Goal: Book appointment/travel/reservation

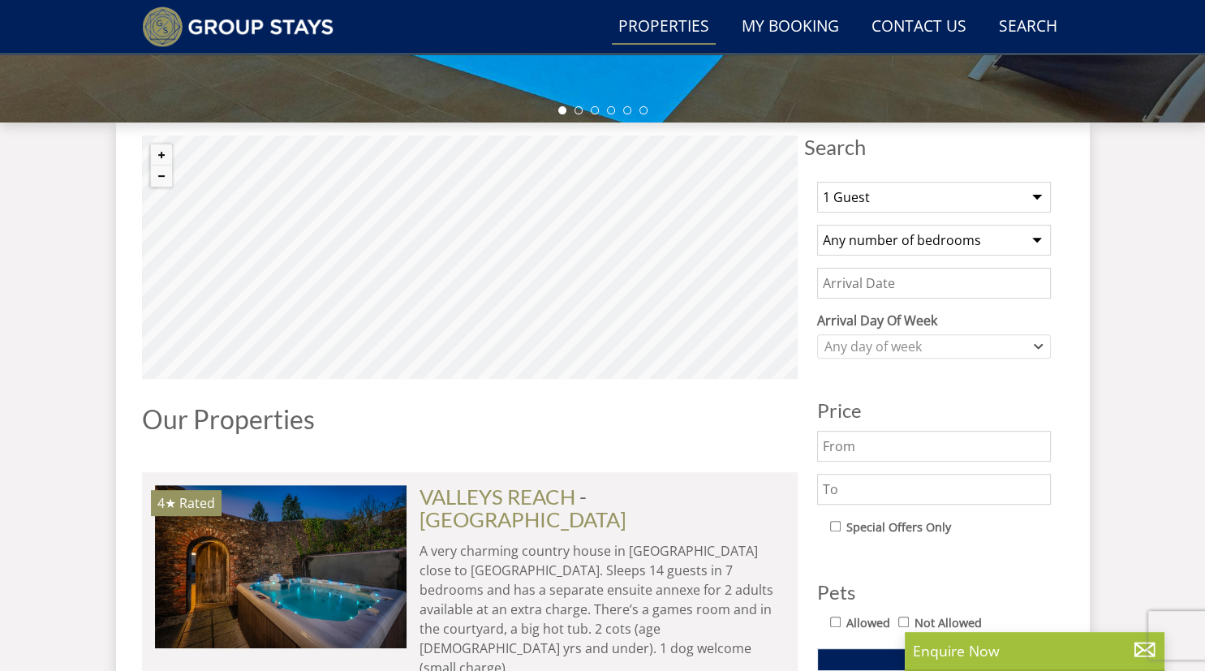
scroll to position [554, 0]
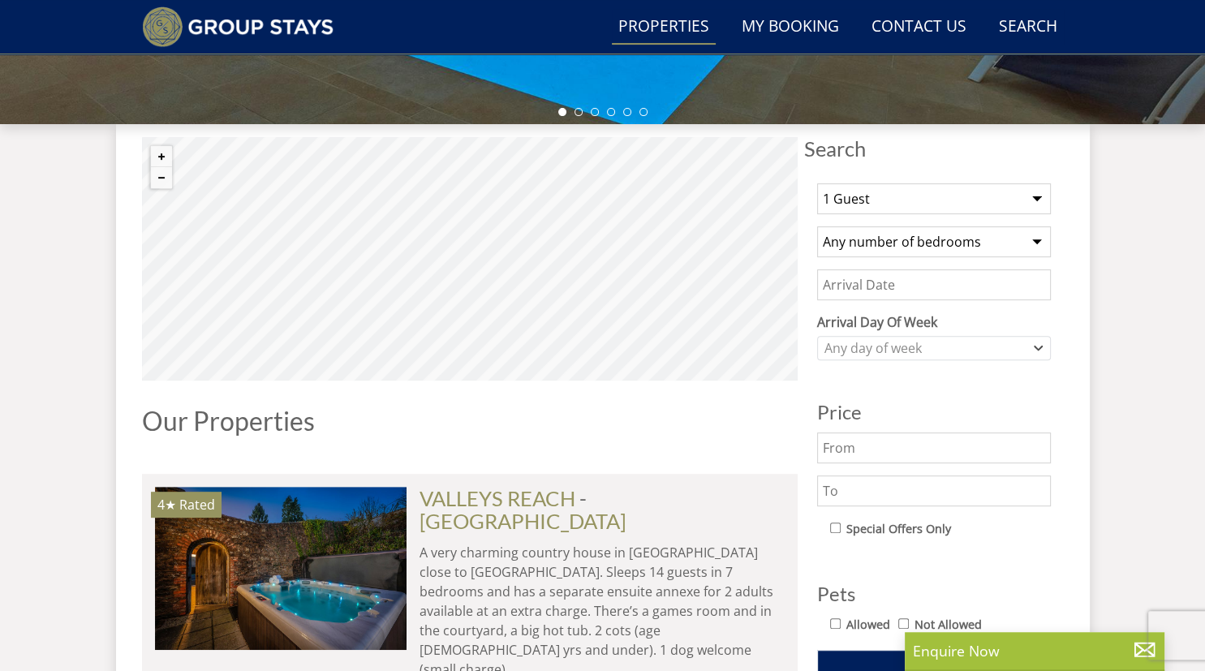
click at [817, 226] on select "Any number of bedrooms 4 Bedrooms 5 Bedrooms 6 Bedrooms 7 Bedrooms 8 Bedrooms 9…" at bounding box center [934, 241] width 234 height 31
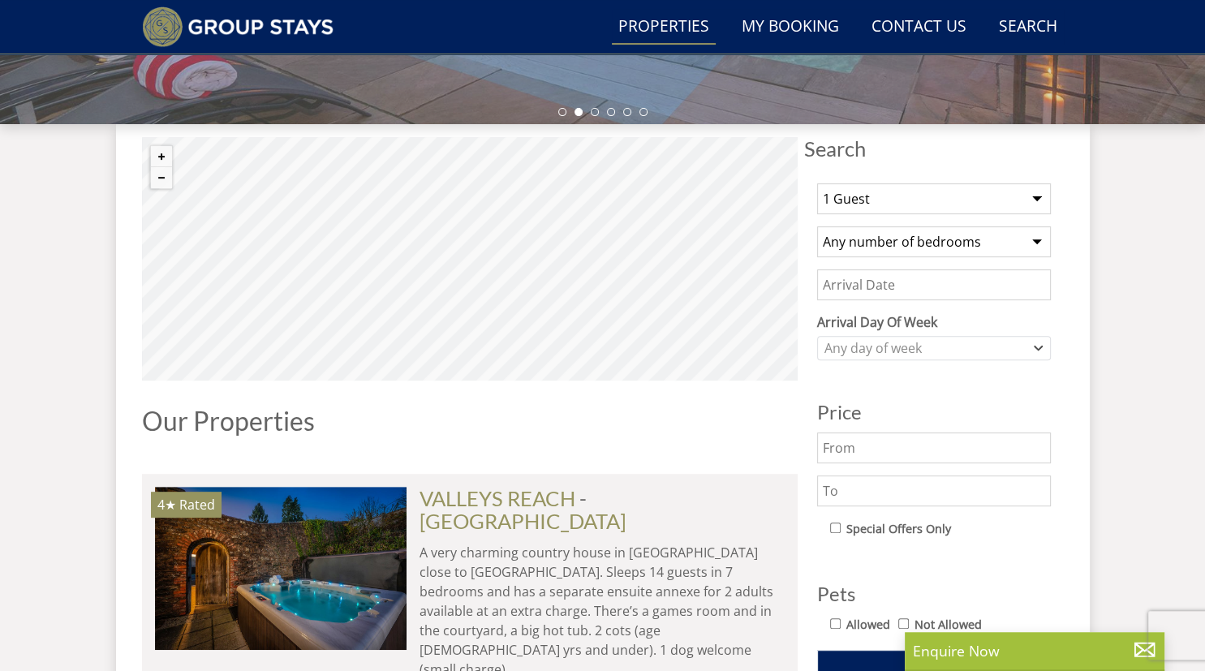
click at [919, 250] on select "Any number of bedrooms 4 Bedrooms 5 Bedrooms 6 Bedrooms 7 Bedrooms 8 Bedrooms 9…" at bounding box center [934, 241] width 234 height 31
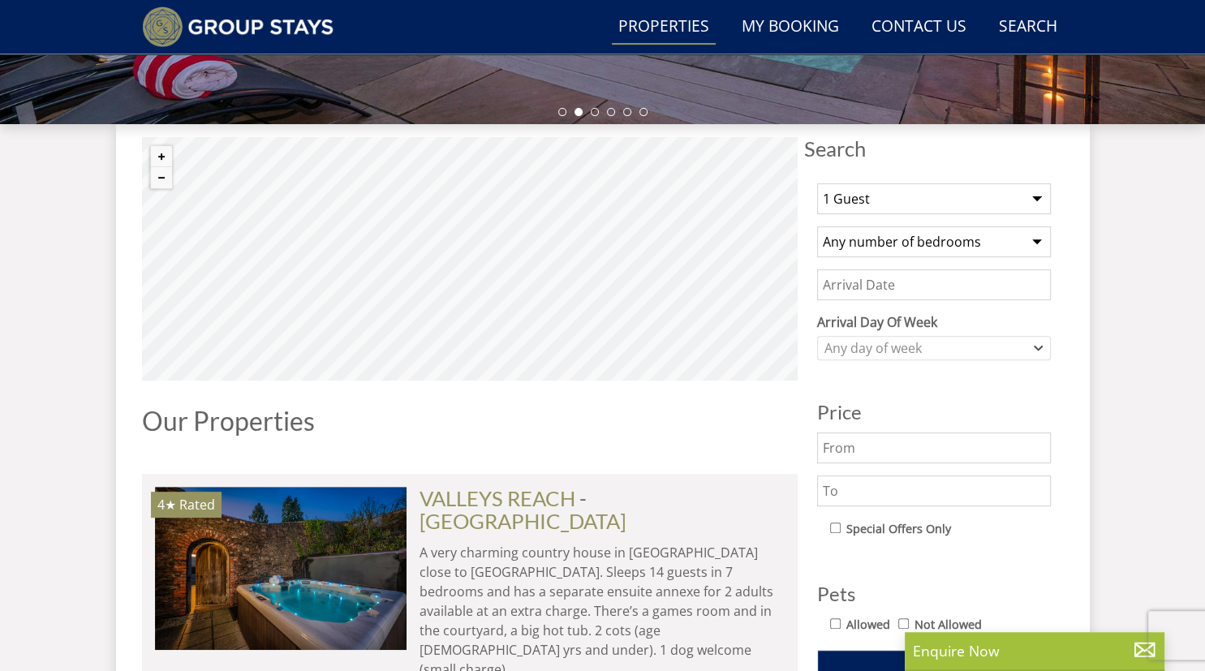
click at [817, 183] on select "1 Guest 2 Guests 3 Guests 4 Guests 5 Guests 6 Guests 7 Guests 8 Guests 9 Guests…" at bounding box center [934, 198] width 234 height 31
select select "20"
click option "20 Guests" at bounding box center [0, 0] width 0 height 0
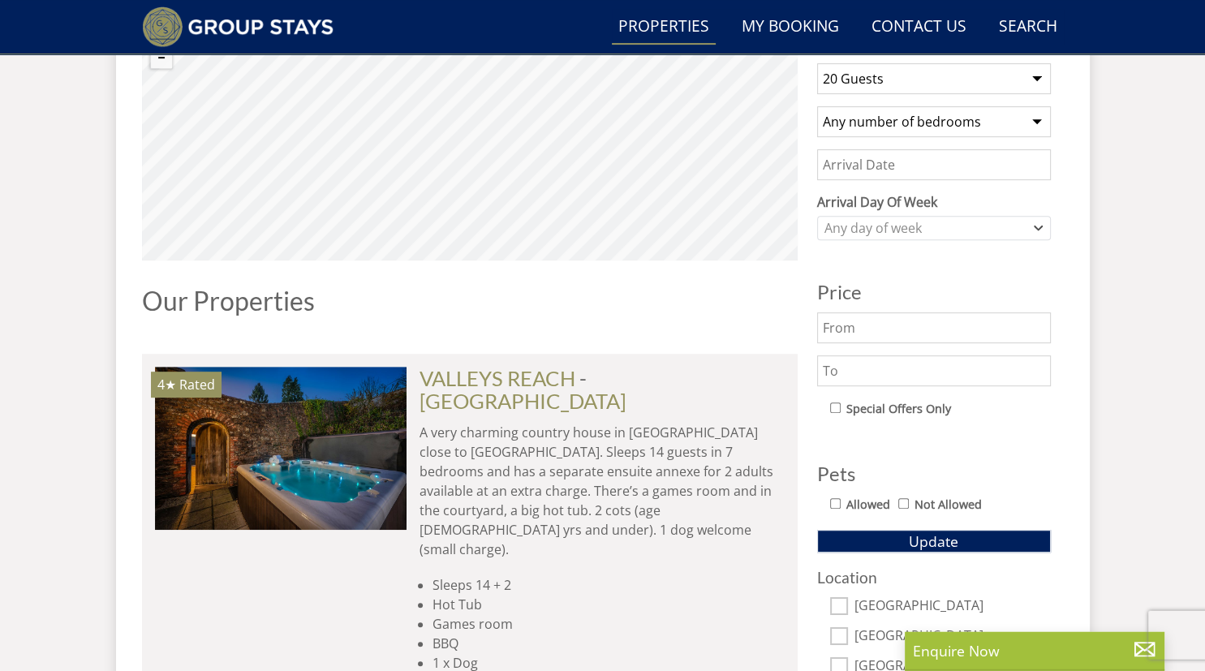
scroll to position [675, 0]
click at [956, 321] on input "text" at bounding box center [934, 327] width 234 height 31
click at [911, 371] on input "text" at bounding box center [934, 370] width 234 height 31
click at [817, 529] on button "Update" at bounding box center [934, 540] width 234 height 23
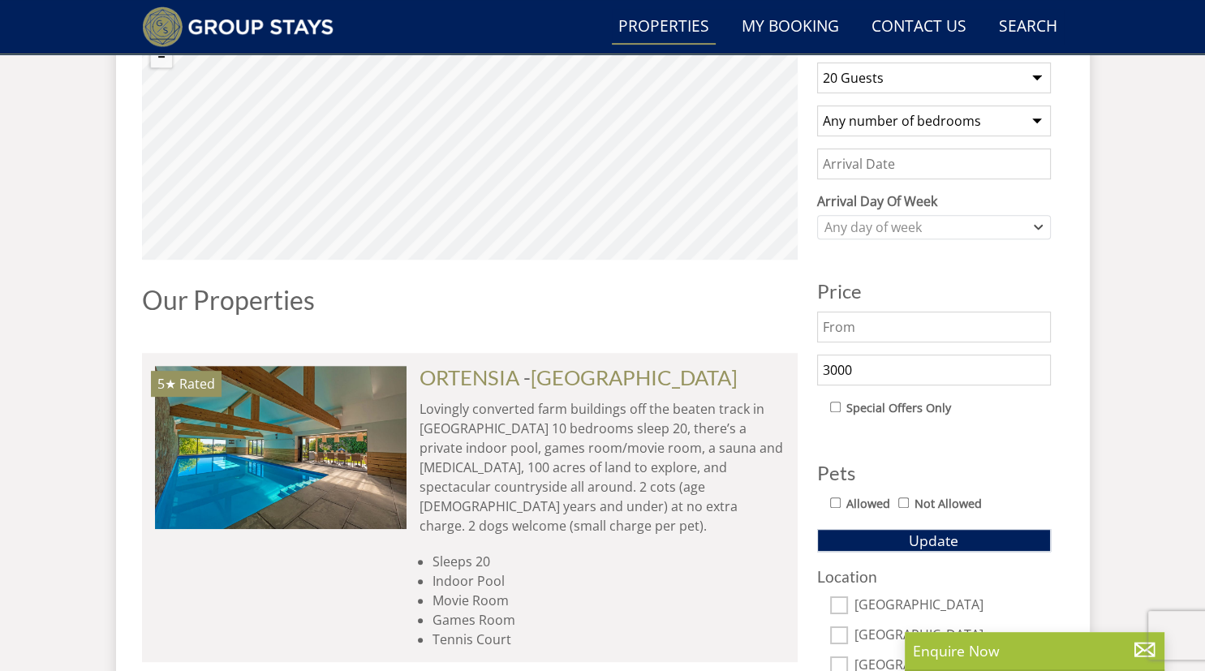
scroll to position [972, 0]
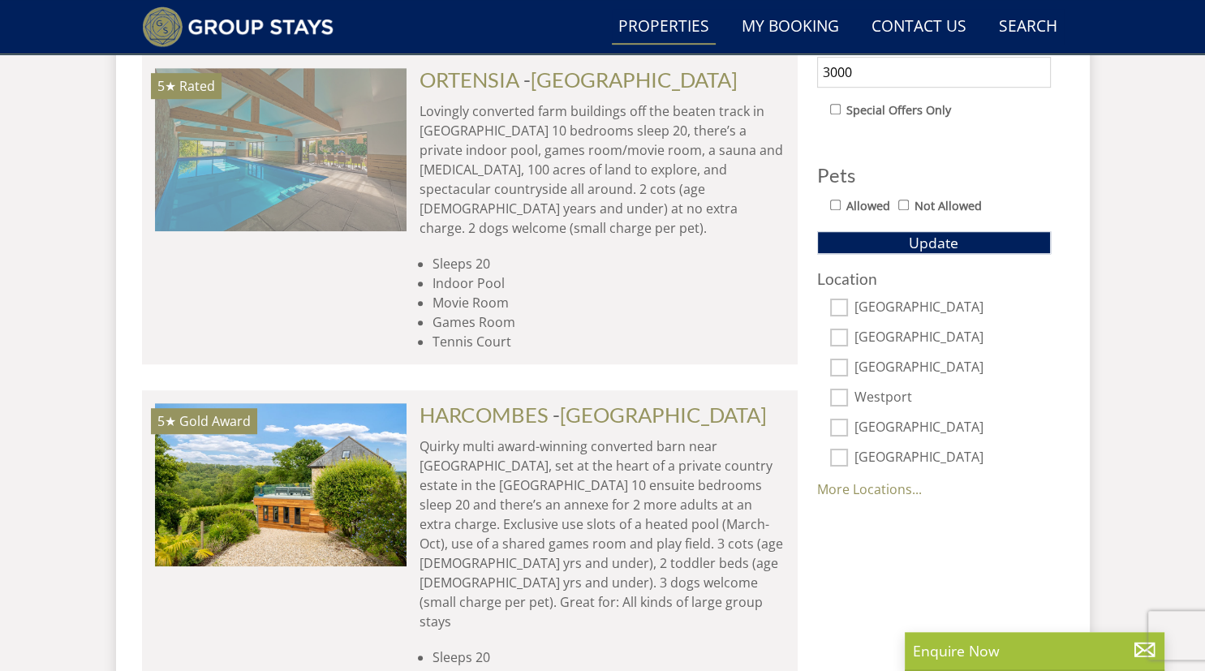
click at [333, 132] on img at bounding box center [281, 149] width 252 height 162
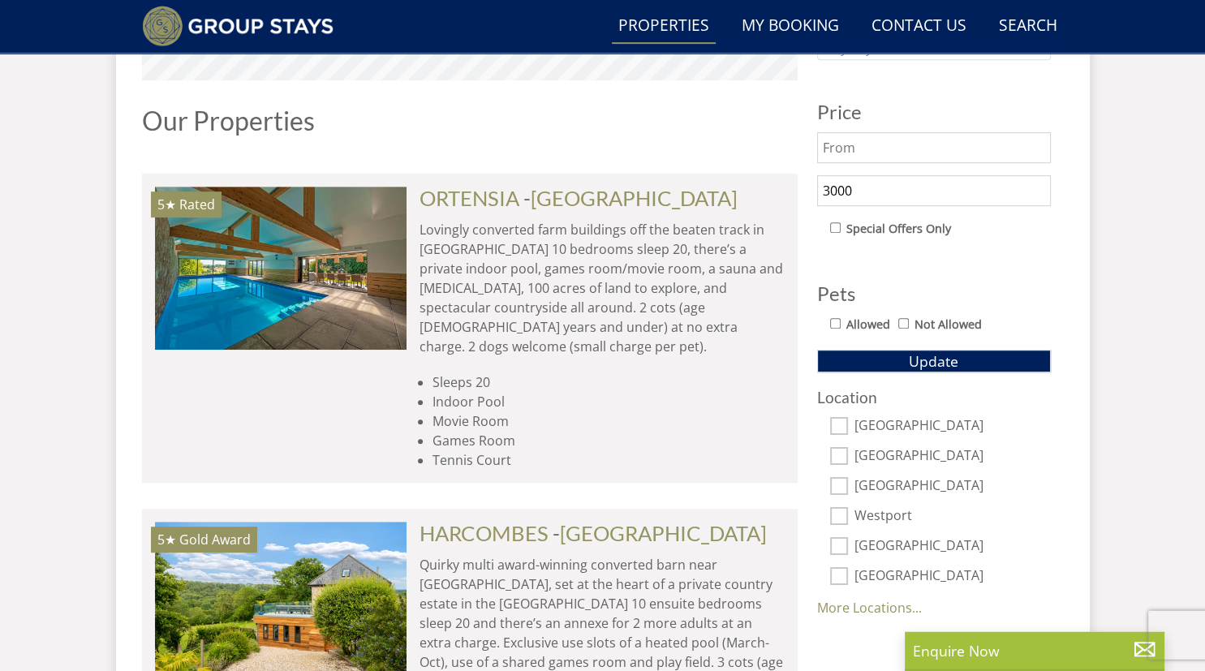
scroll to position [849, 0]
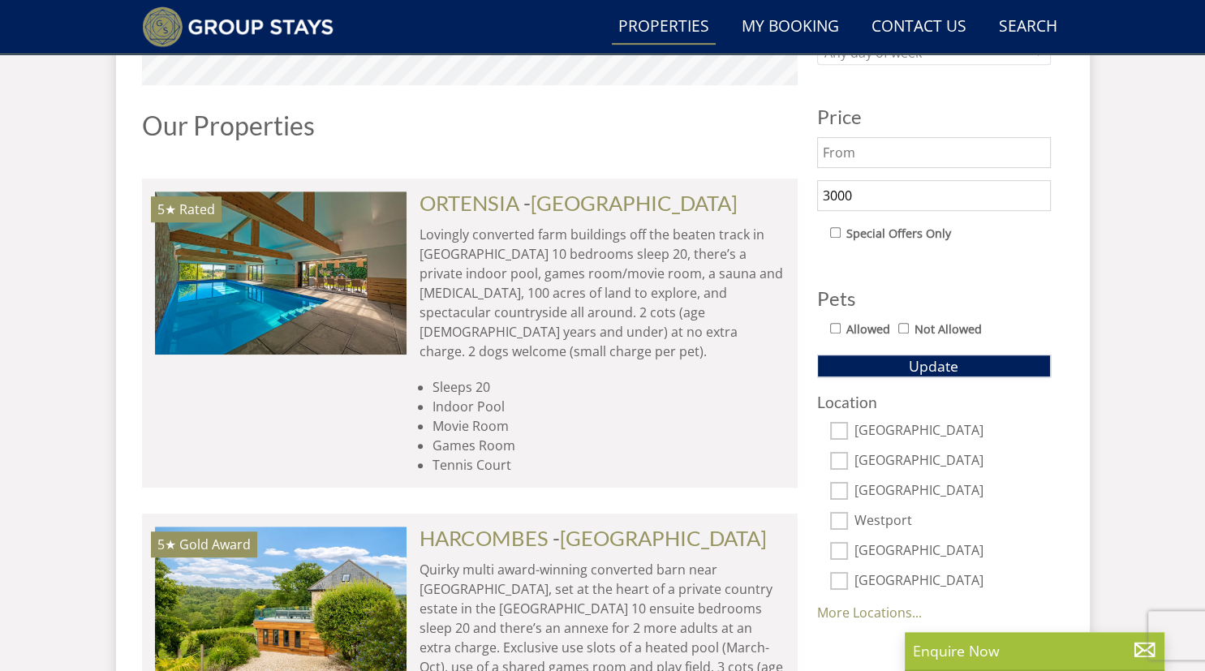
click at [827, 192] on input "3000" at bounding box center [934, 195] width 234 height 31
type input "2000"
click at [844, 361] on button "Update" at bounding box center [934, 366] width 234 height 23
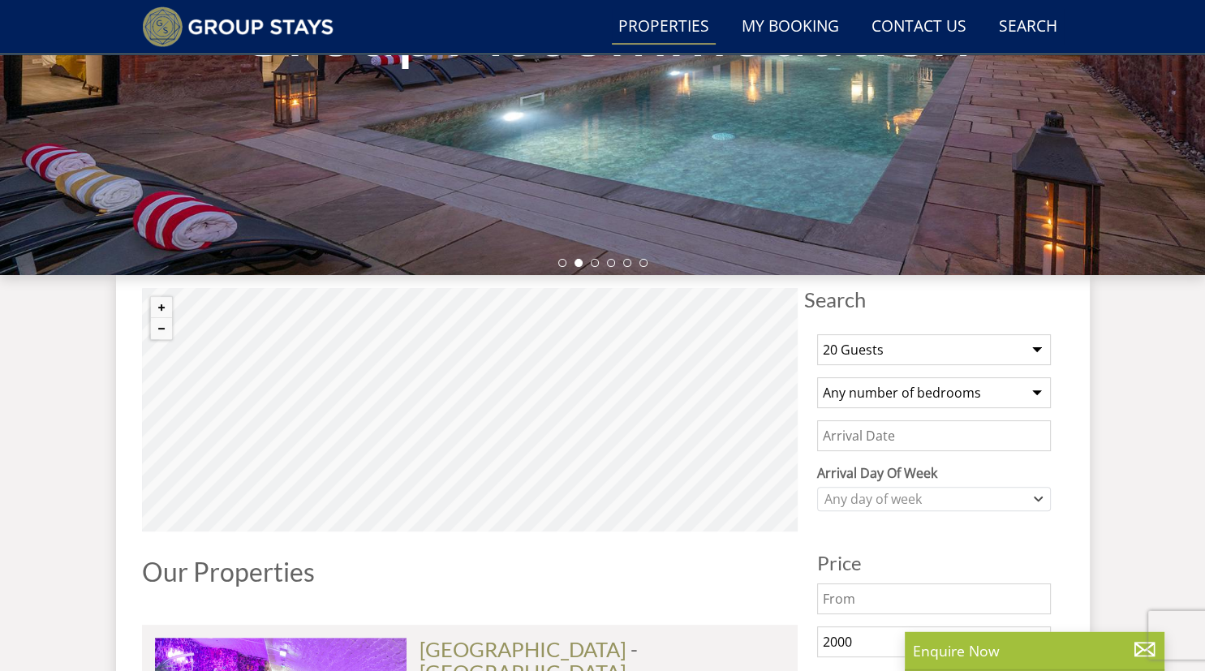
scroll to position [426, 0]
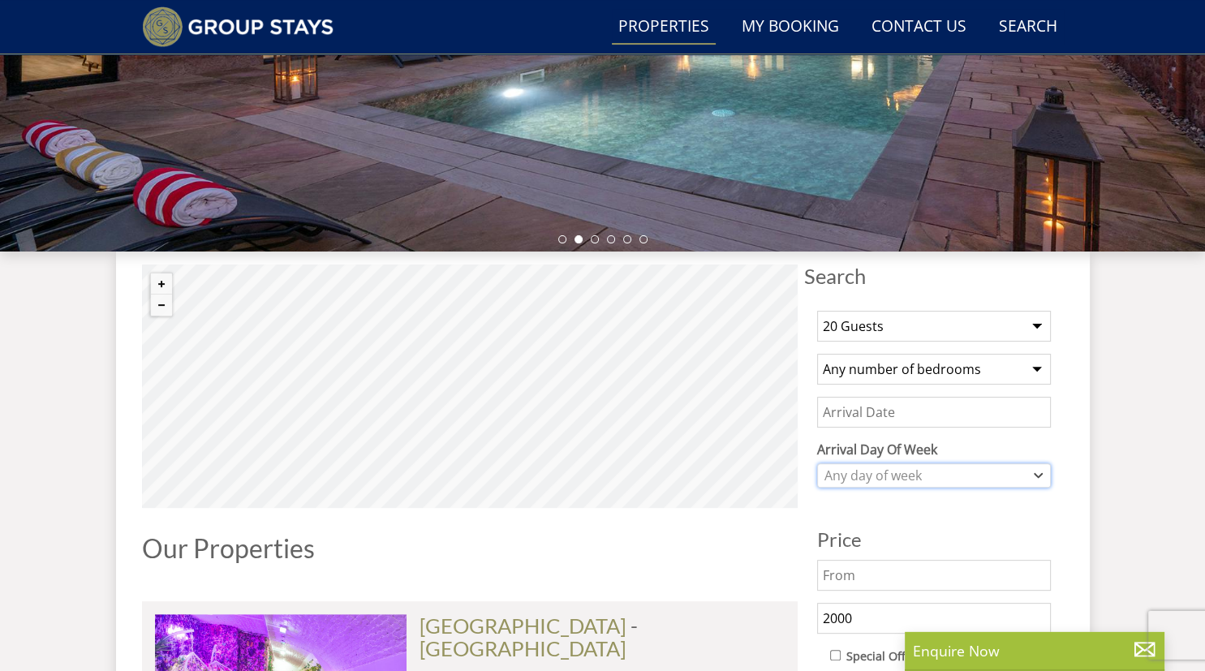
click at [917, 483] on div "Any day of week" at bounding box center [926, 476] width 210 height 18
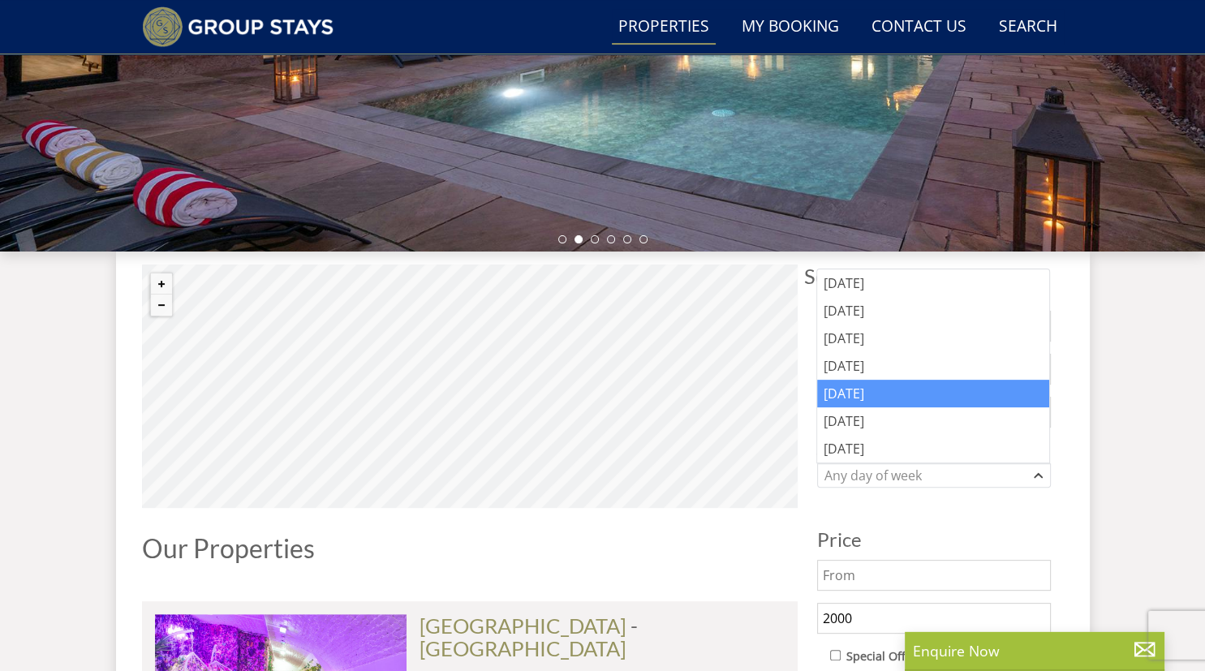
click at [881, 392] on div "[DATE]" at bounding box center [933, 394] width 232 height 28
click at [940, 532] on h3 "Price" at bounding box center [934, 539] width 234 height 21
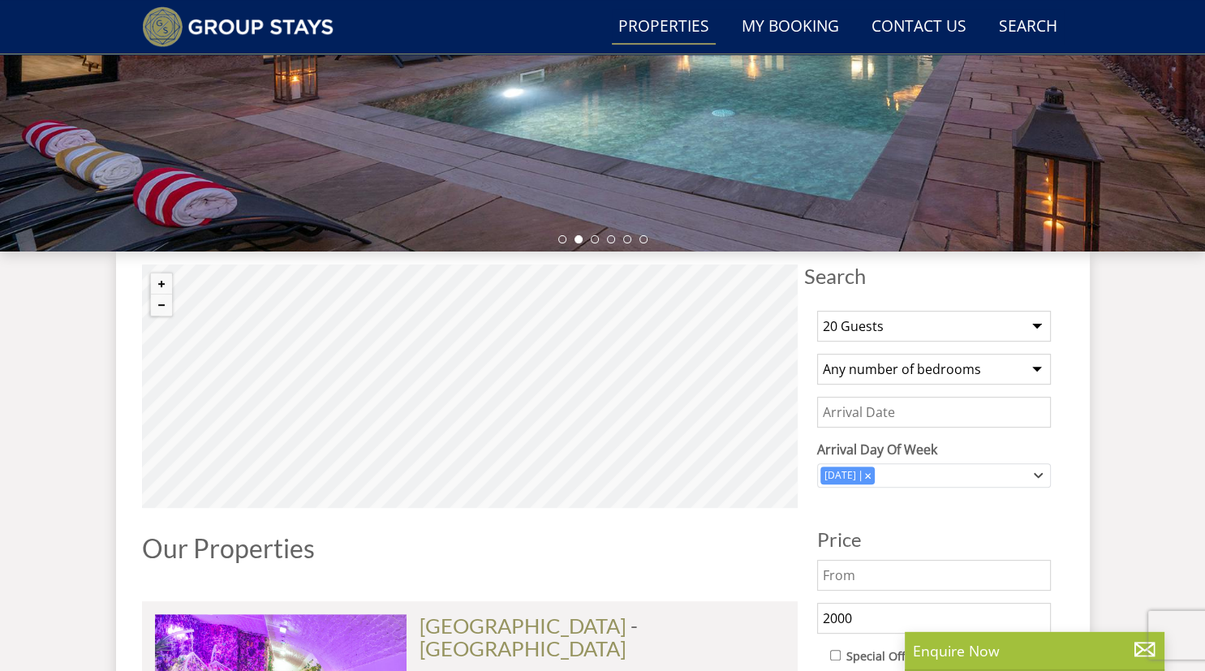
click at [914, 420] on input "Date" at bounding box center [934, 412] width 234 height 31
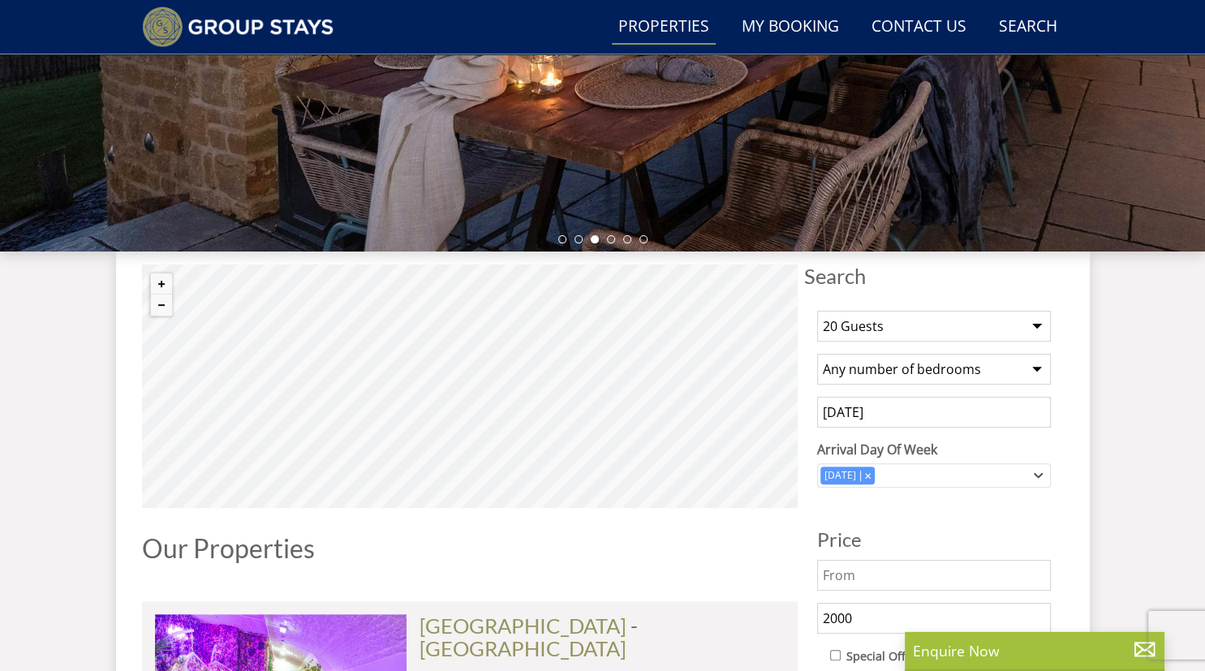
click at [920, 409] on input "[DATE]" at bounding box center [934, 412] width 234 height 31
click at [852, 407] on input "[DATE]" at bounding box center [934, 412] width 234 height 31
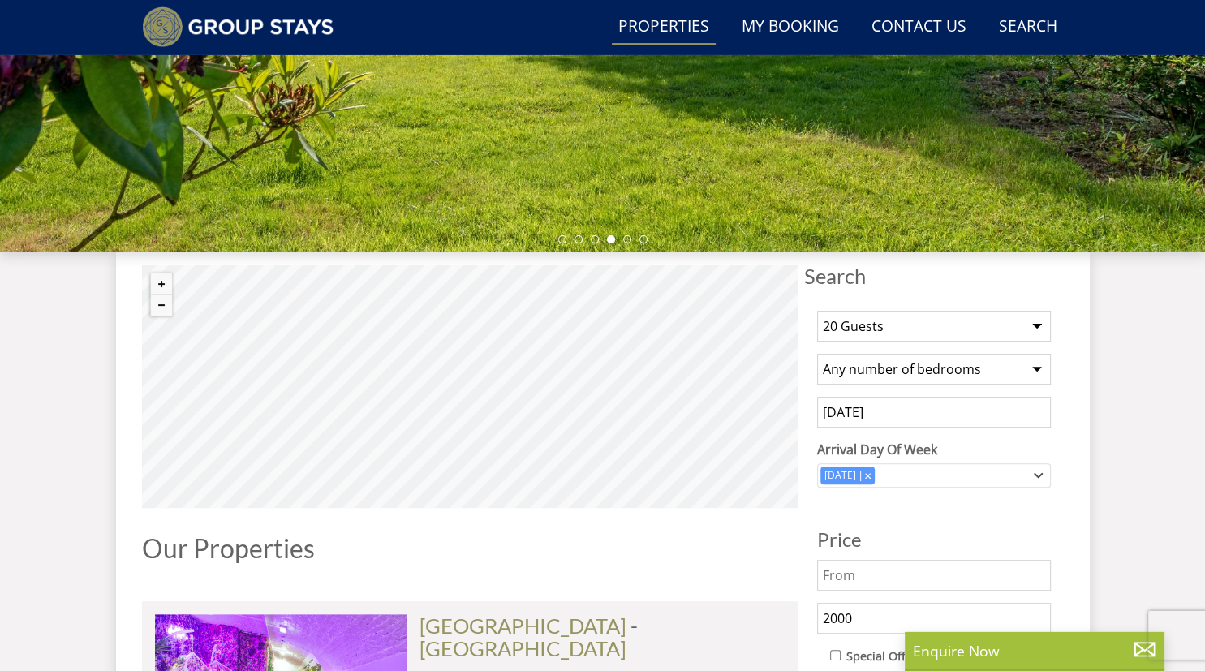
click at [1059, 493] on div "1 Guest 2 Guests 3 Guests 4 Guests 5 Guests 6 Guests 7 Guests 8 Guests 9 Guests…" at bounding box center [934, 641] width 260 height 687
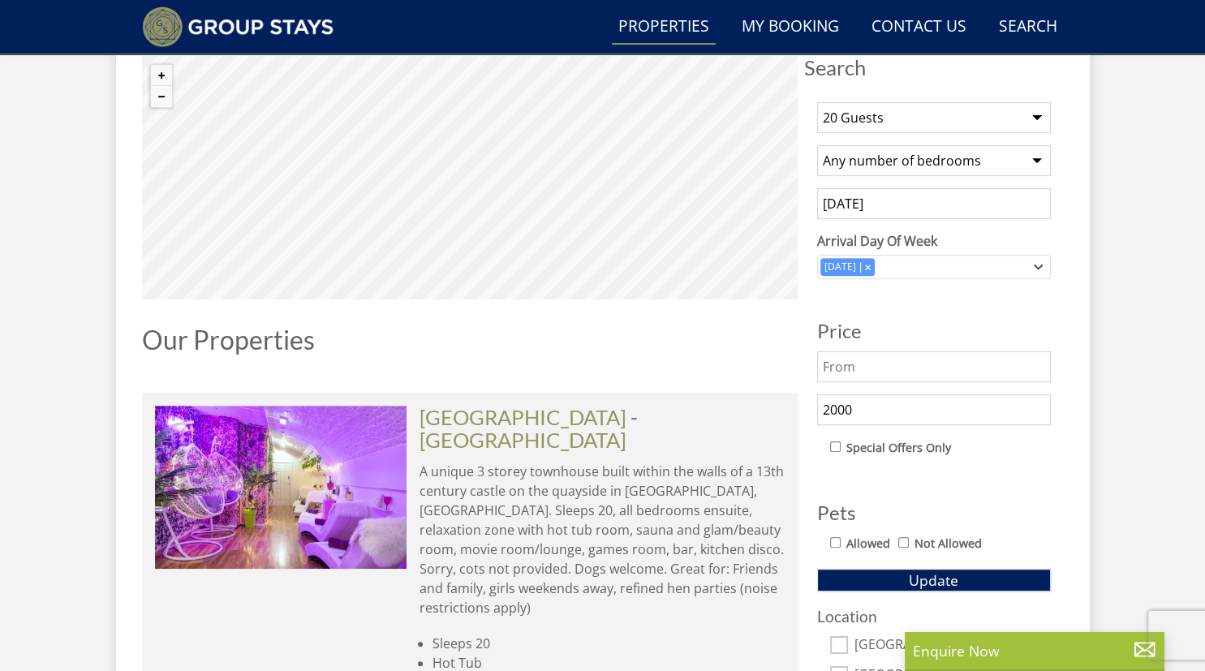
scroll to position [637, 0]
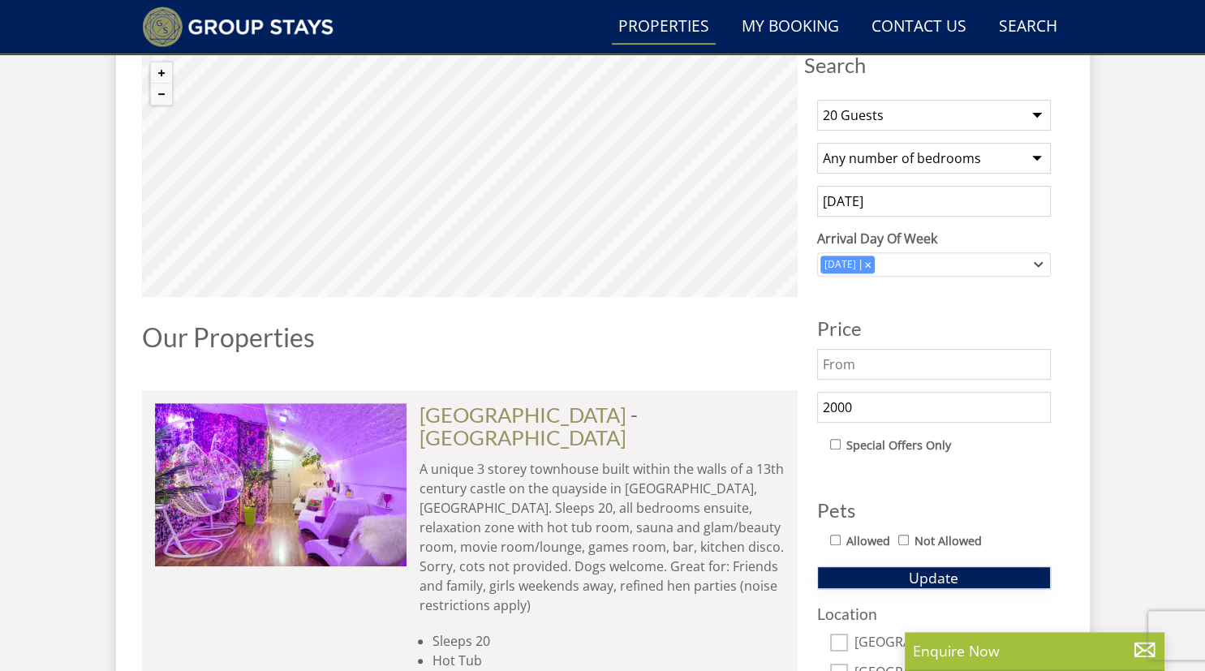
click at [991, 567] on button "Update" at bounding box center [934, 578] width 234 height 23
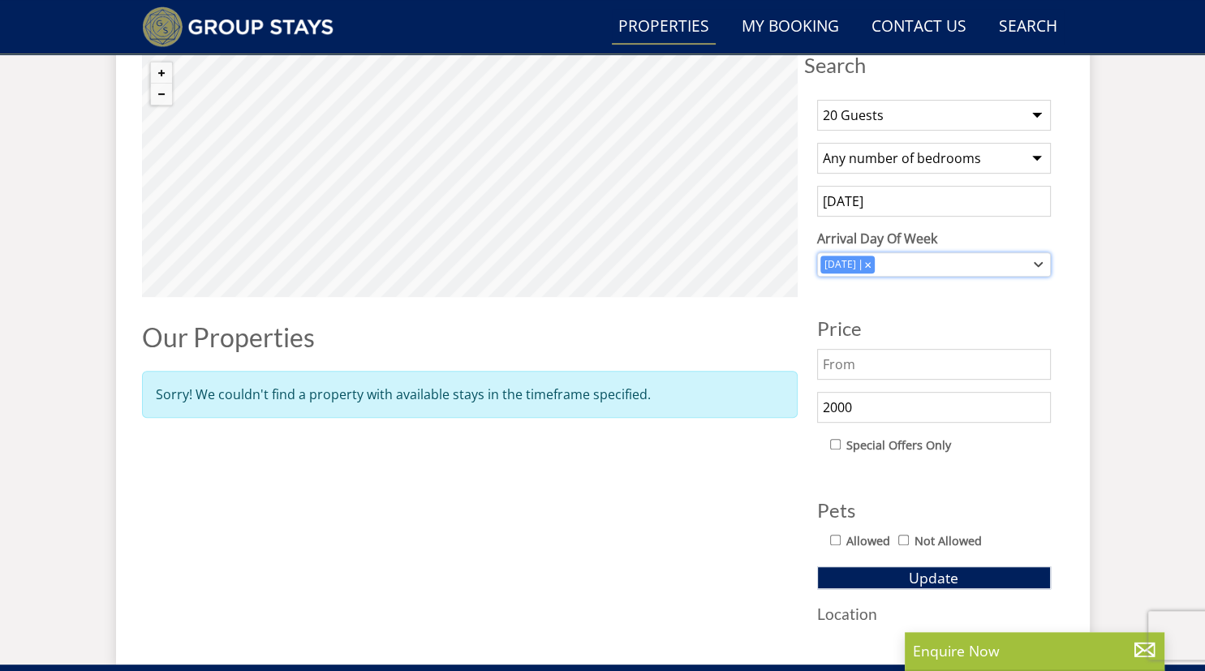
click at [869, 264] on div "Combobox" at bounding box center [867, 264] width 15 height 11
click at [859, 567] on button "Update" at bounding box center [934, 578] width 234 height 23
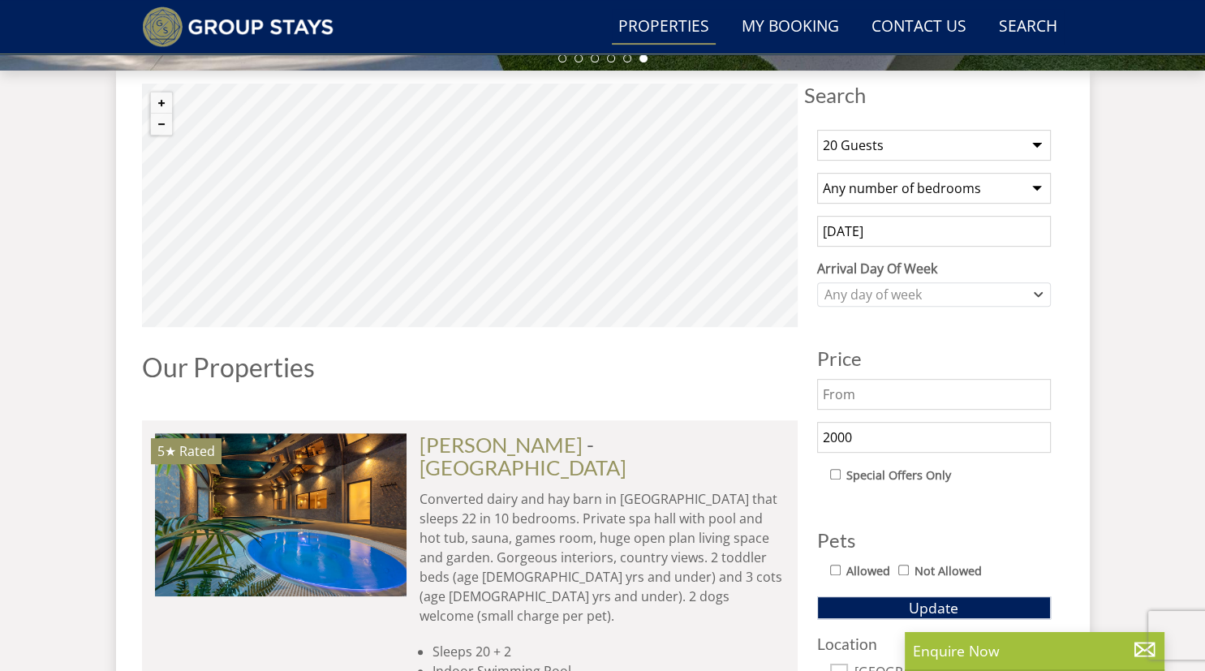
scroll to position [606, 0]
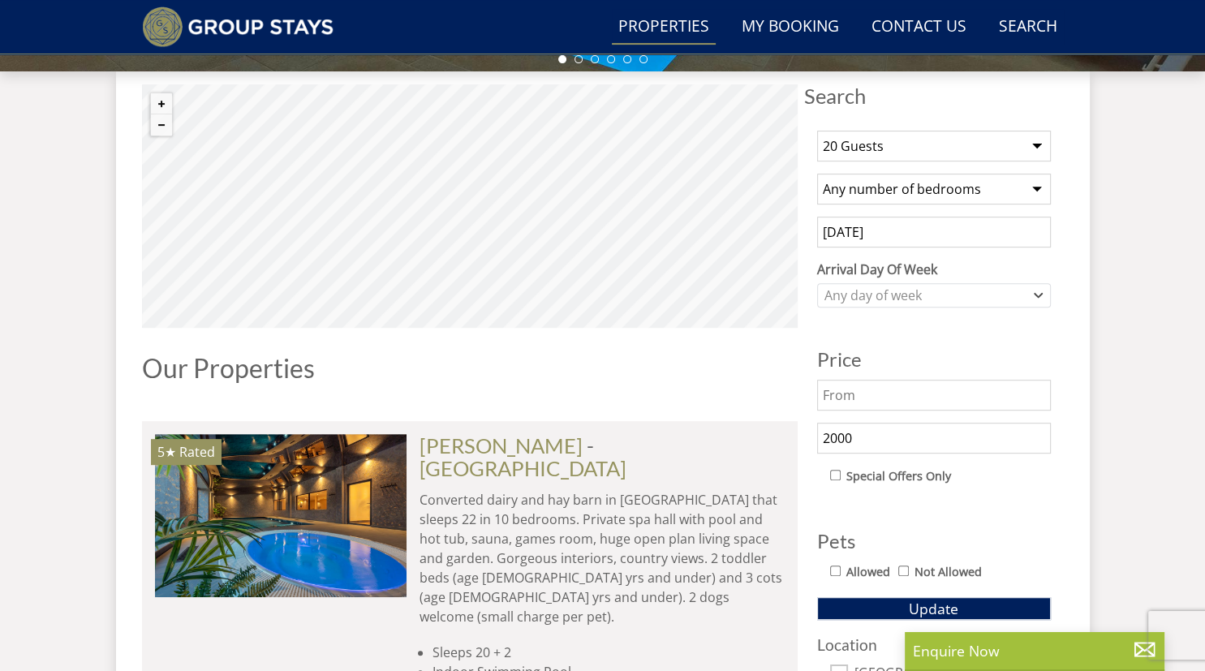
click at [838, 238] on input "[DATE]" at bounding box center [934, 232] width 234 height 31
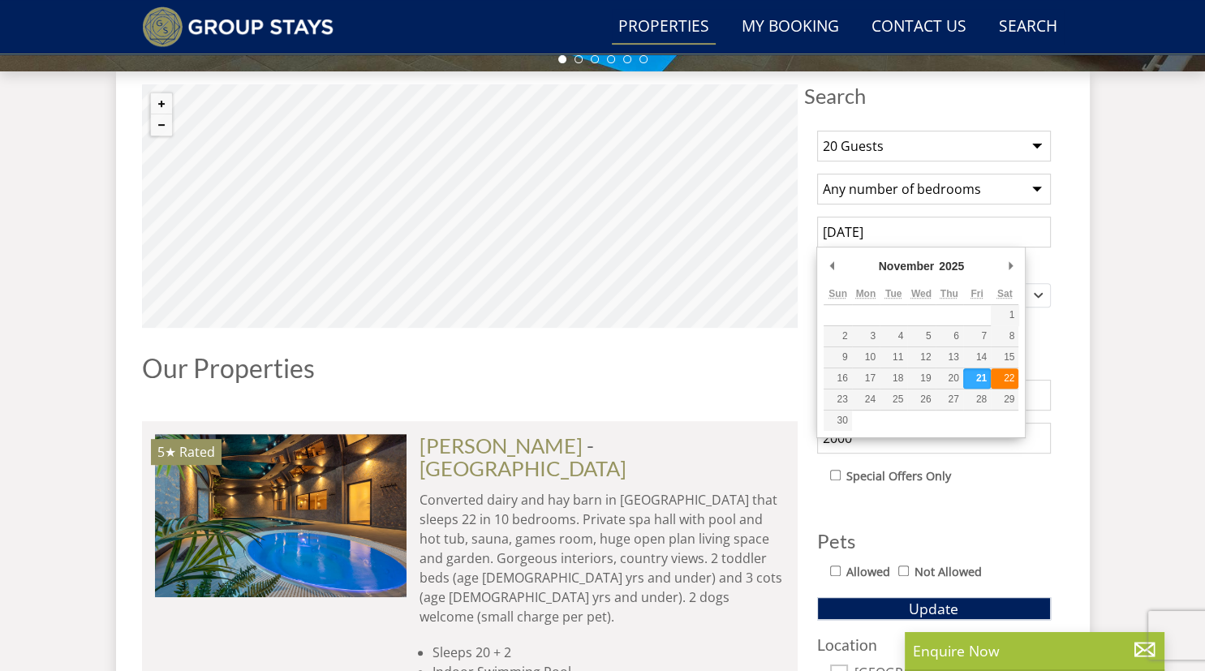
type input "[DATE]"
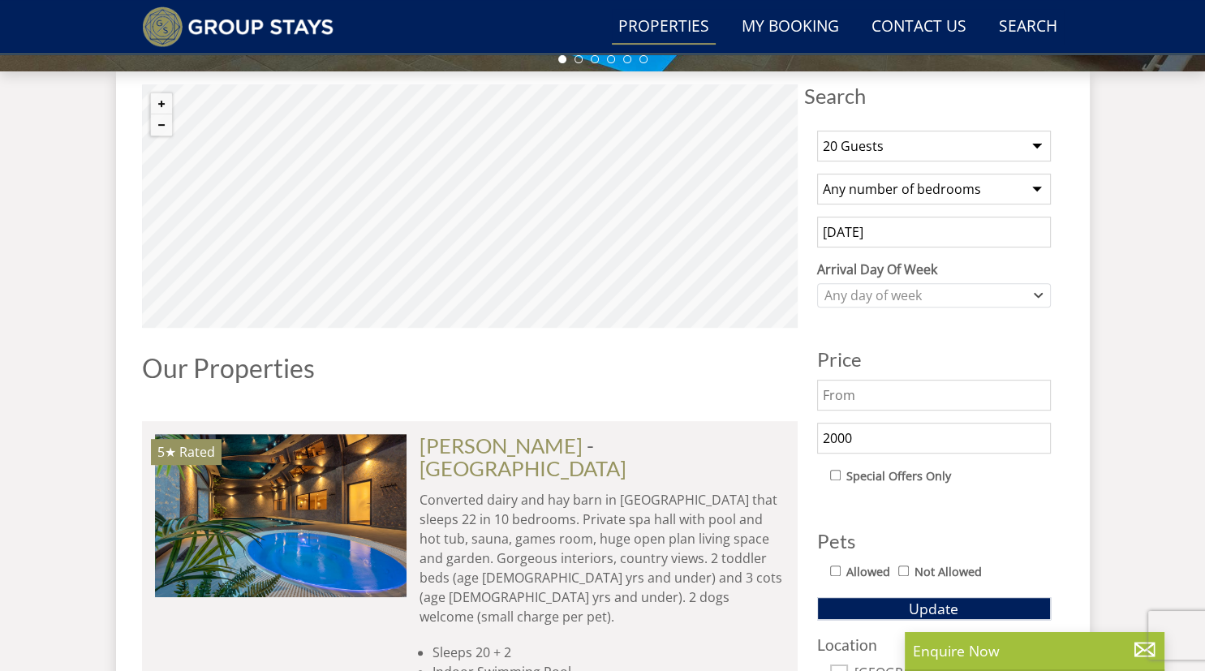
scroll to position [657, 0]
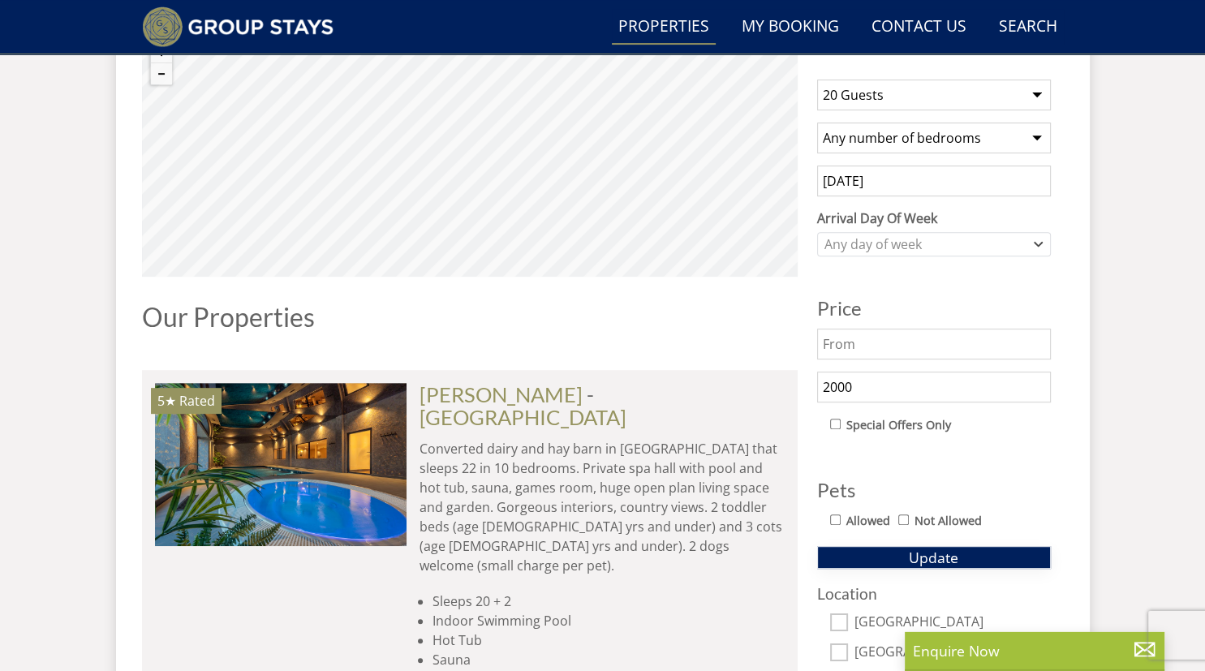
click at [933, 554] on span "Update" at bounding box center [934, 557] width 50 height 19
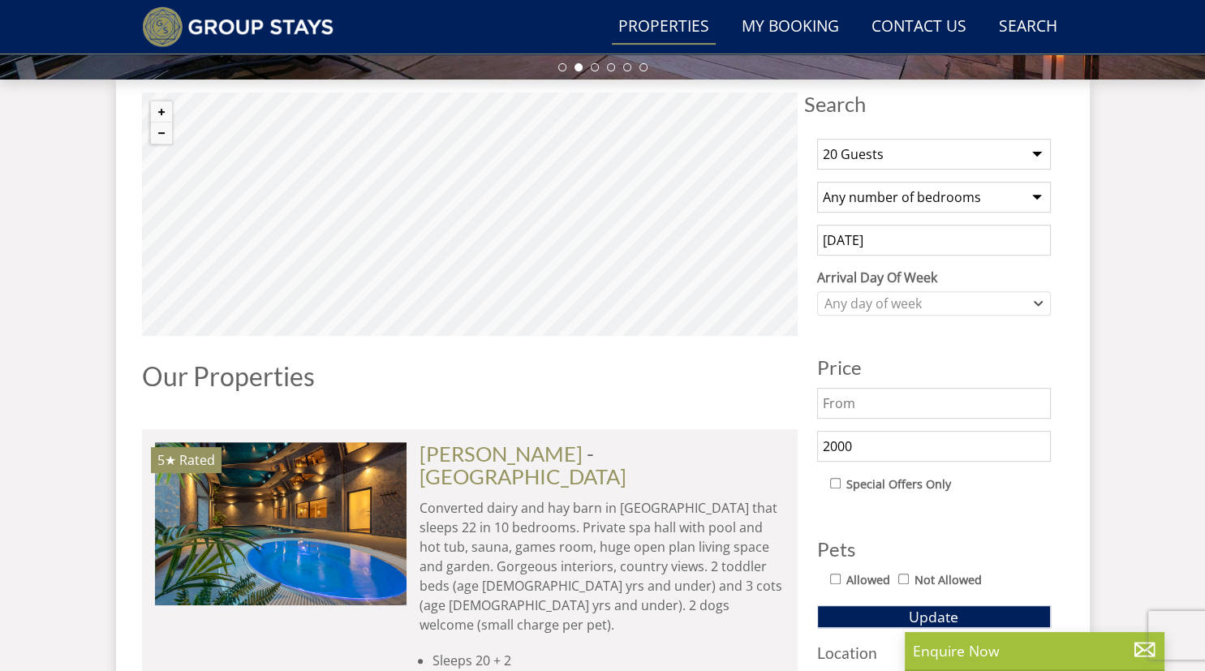
scroll to position [540, 0]
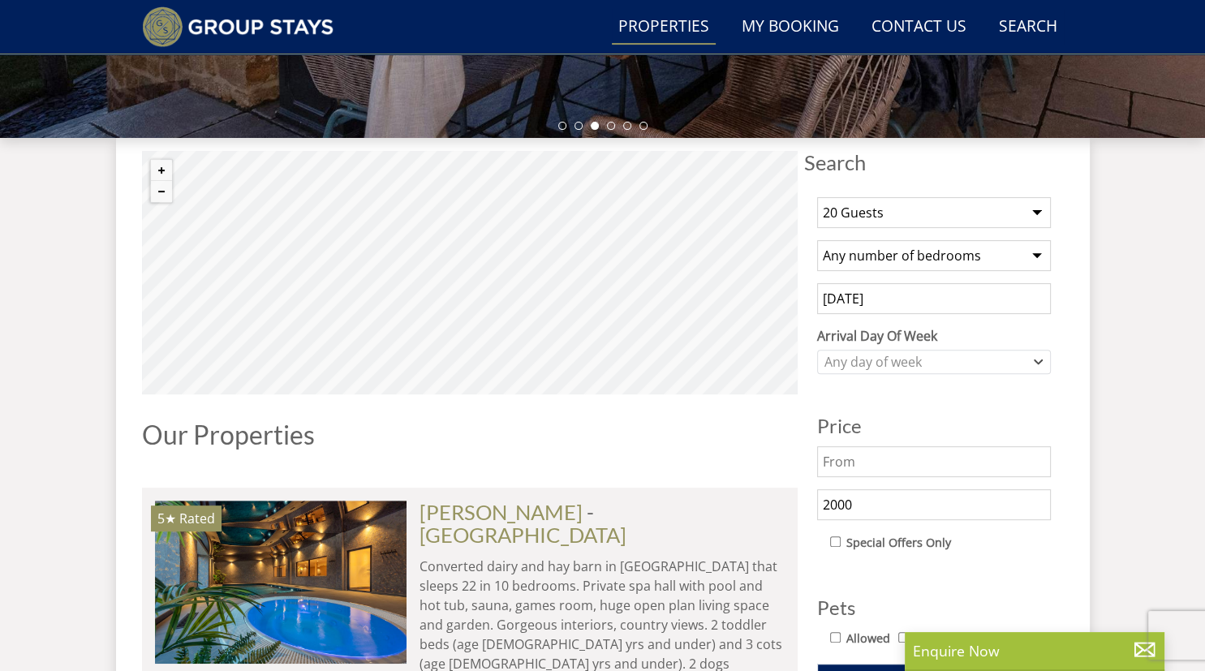
click at [836, 501] on input "2000" at bounding box center [934, 504] width 234 height 31
type input "2500"
click at [821, 308] on input "[DATE]" at bounding box center [934, 298] width 234 height 31
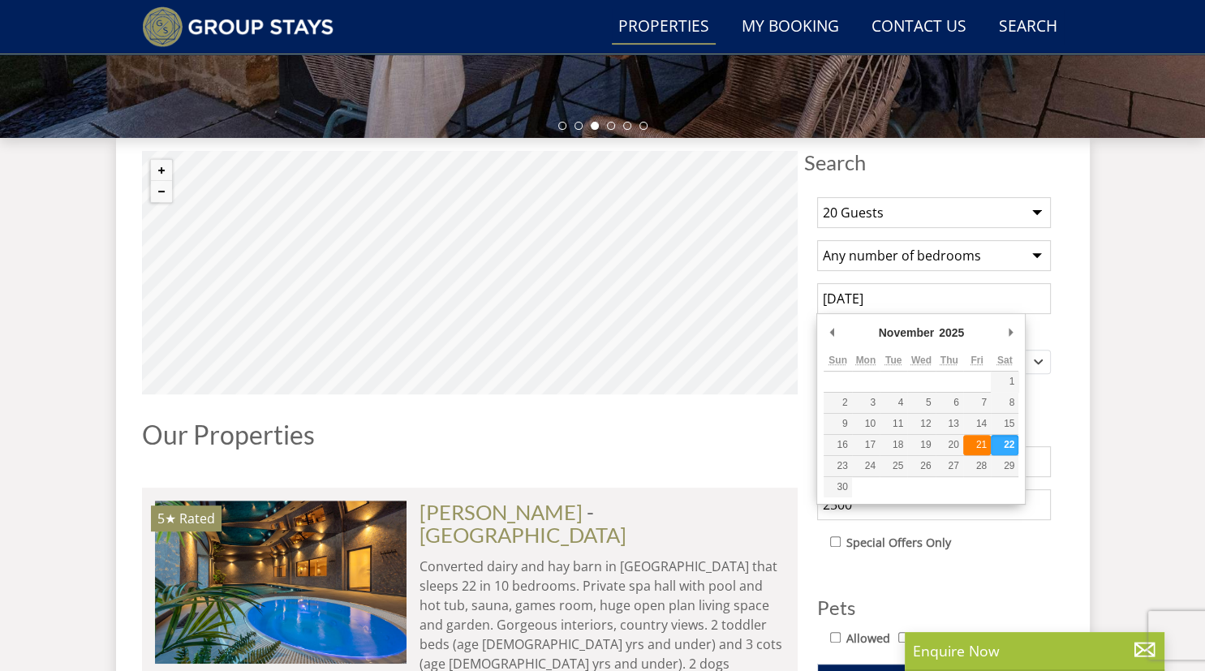
type input "[DATE]"
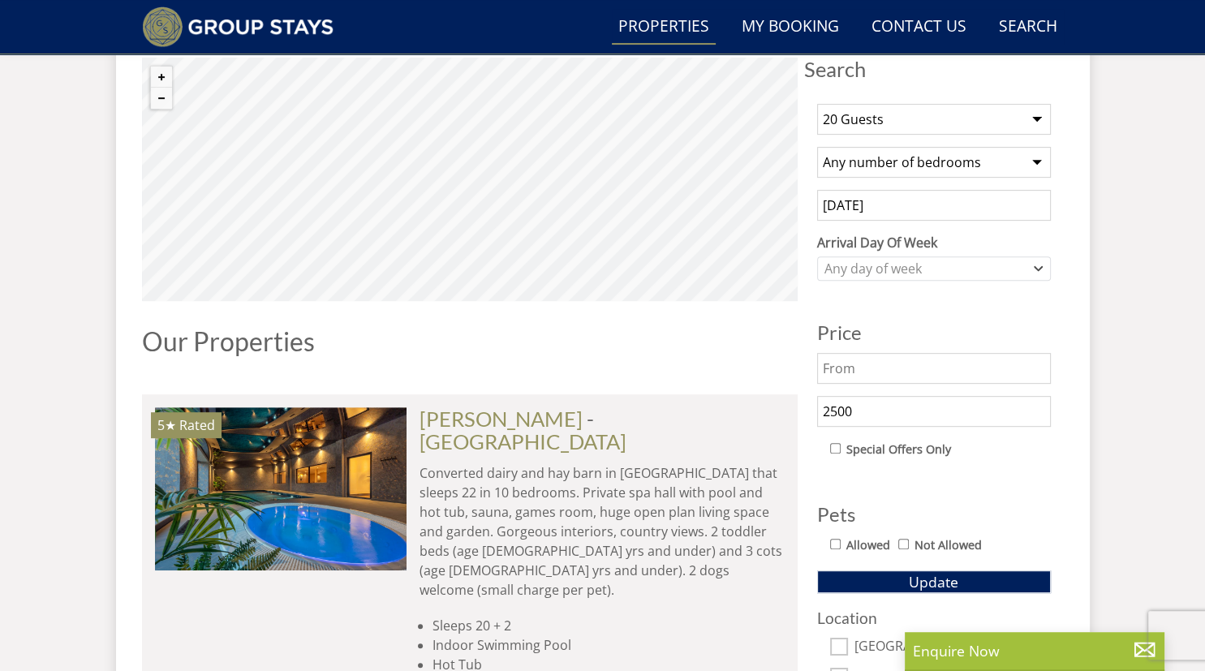
scroll to position [634, 0]
click at [946, 580] on span "Update" at bounding box center [934, 580] width 50 height 19
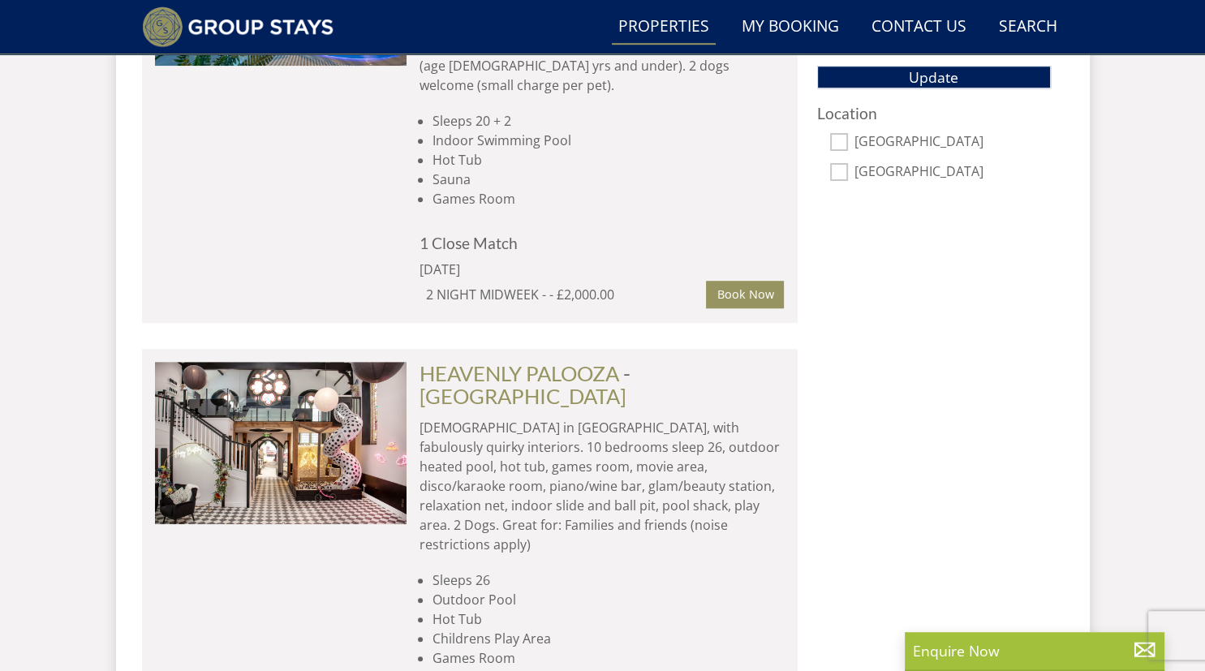
scroll to position [1097, 0]
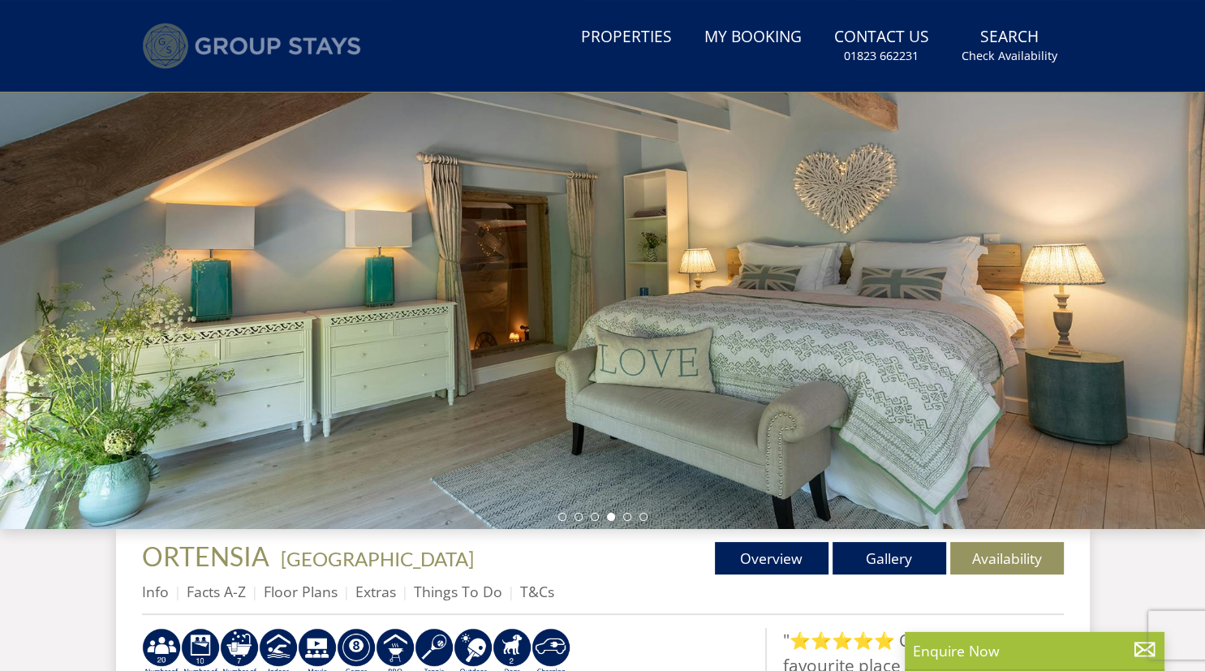
scroll to position [180, 0]
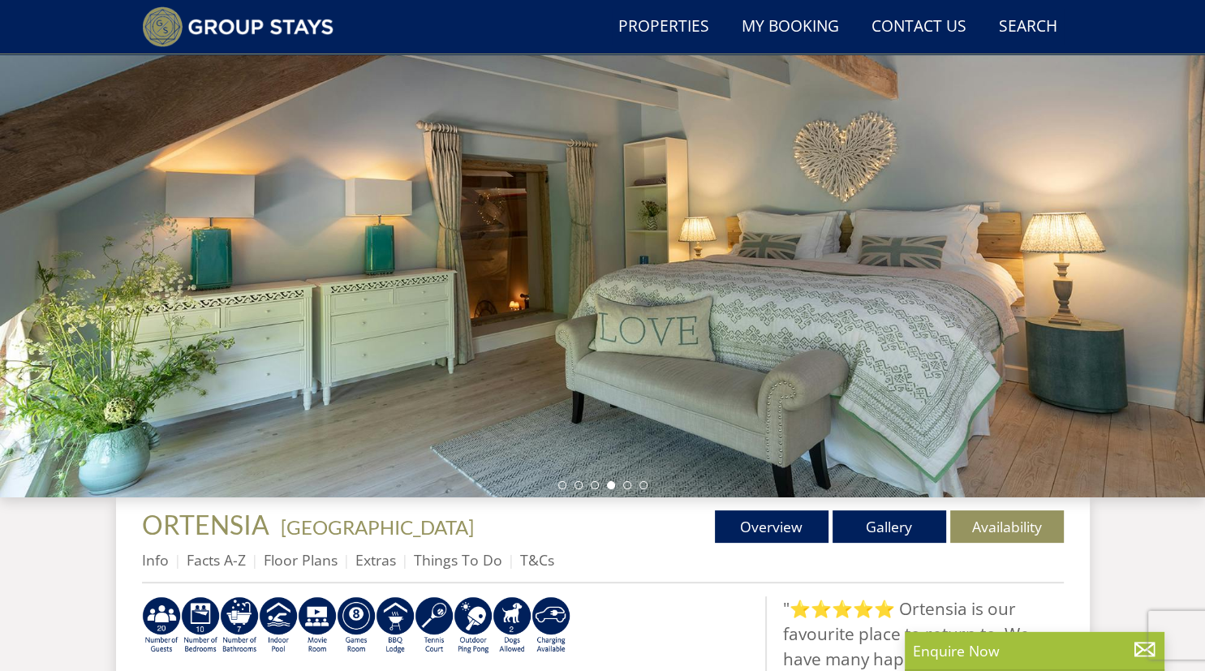
click at [1169, 265] on div at bounding box center [602, 213] width 1205 height 568
click at [627, 485] on li at bounding box center [627, 485] width 8 height 8
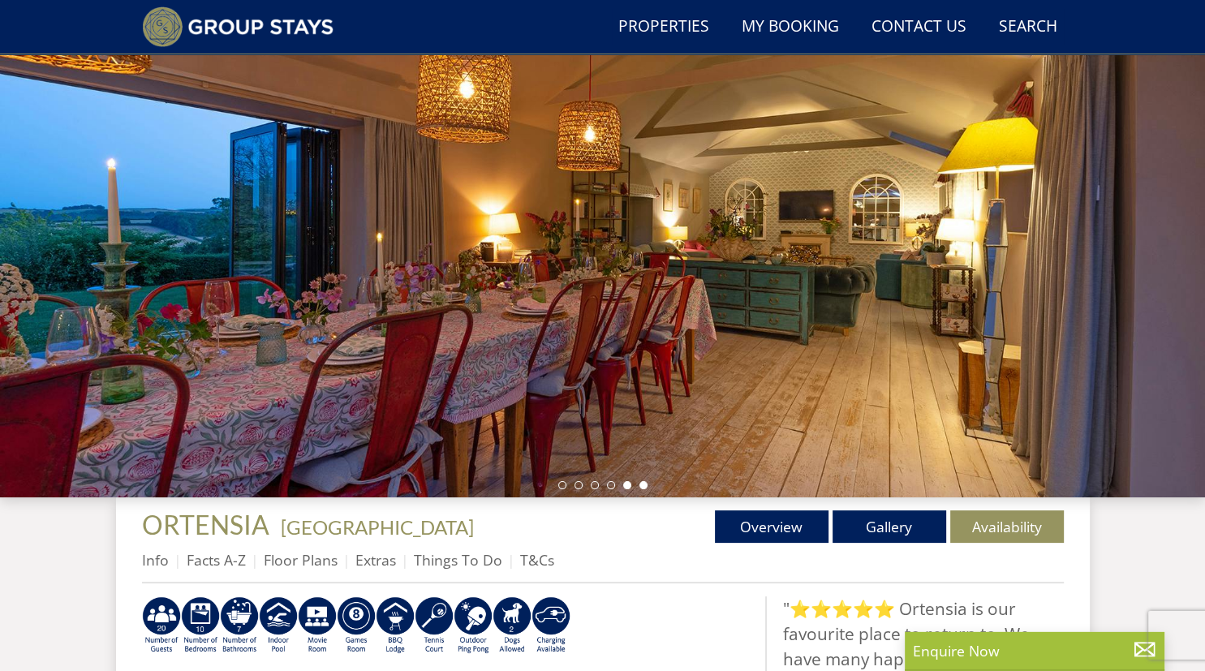
click at [644, 485] on li at bounding box center [644, 485] width 8 height 8
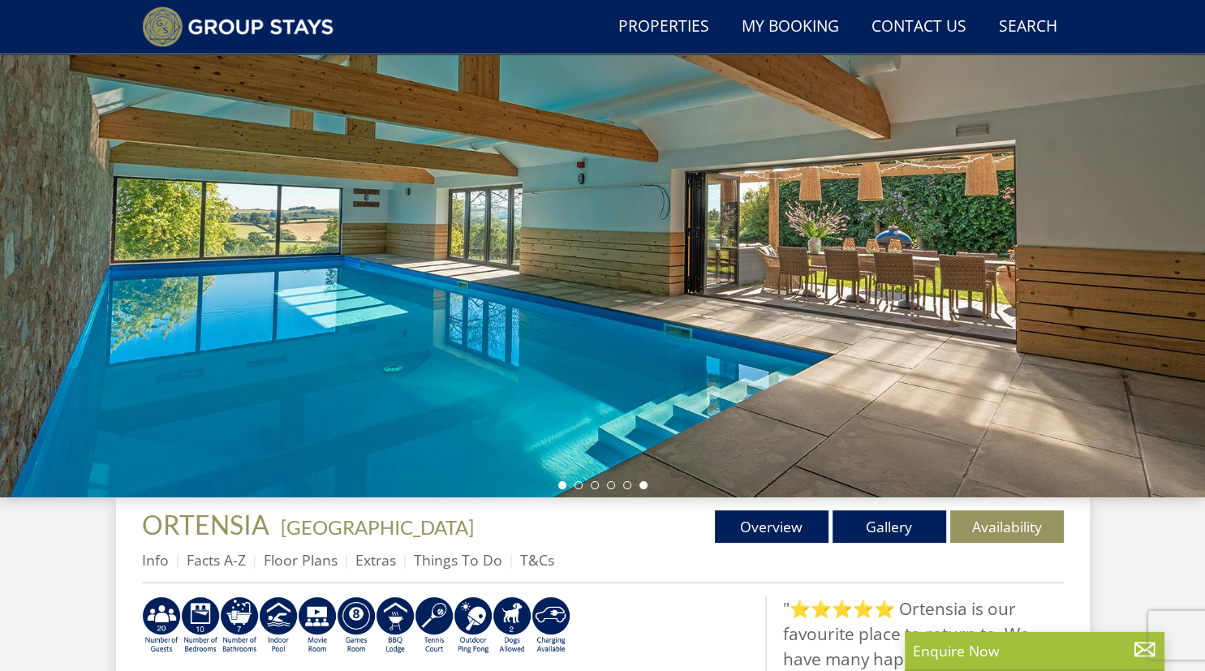
click at [562, 483] on li at bounding box center [562, 485] width 8 height 8
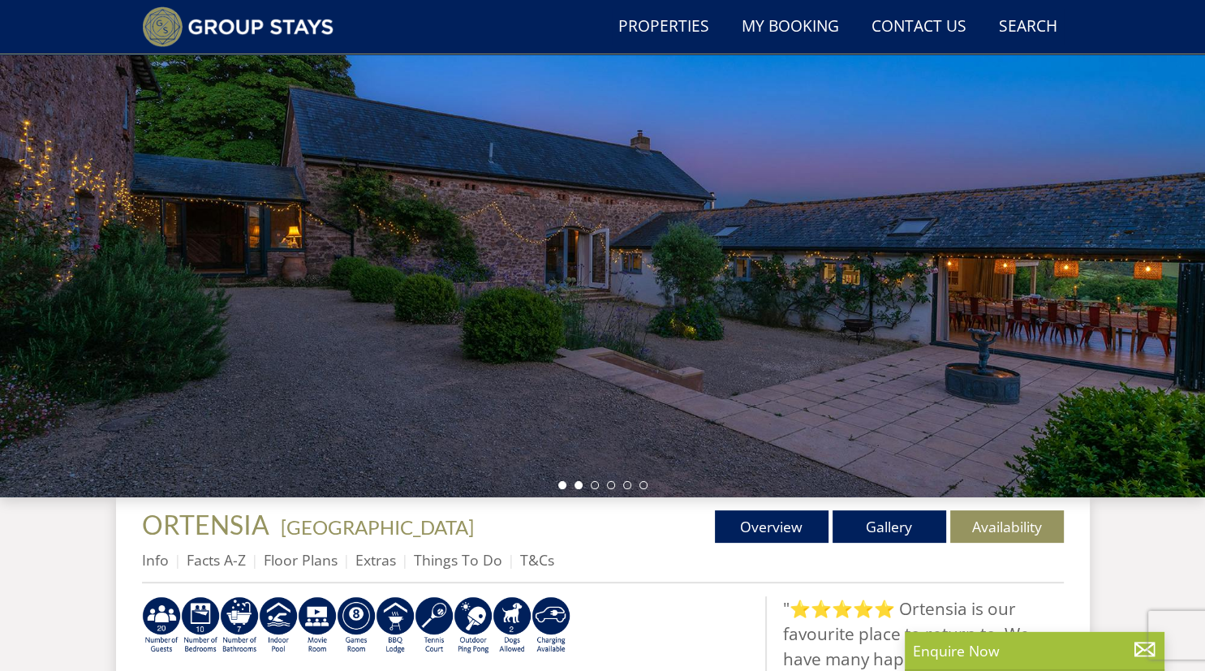
click at [579, 485] on li at bounding box center [579, 485] width 8 height 8
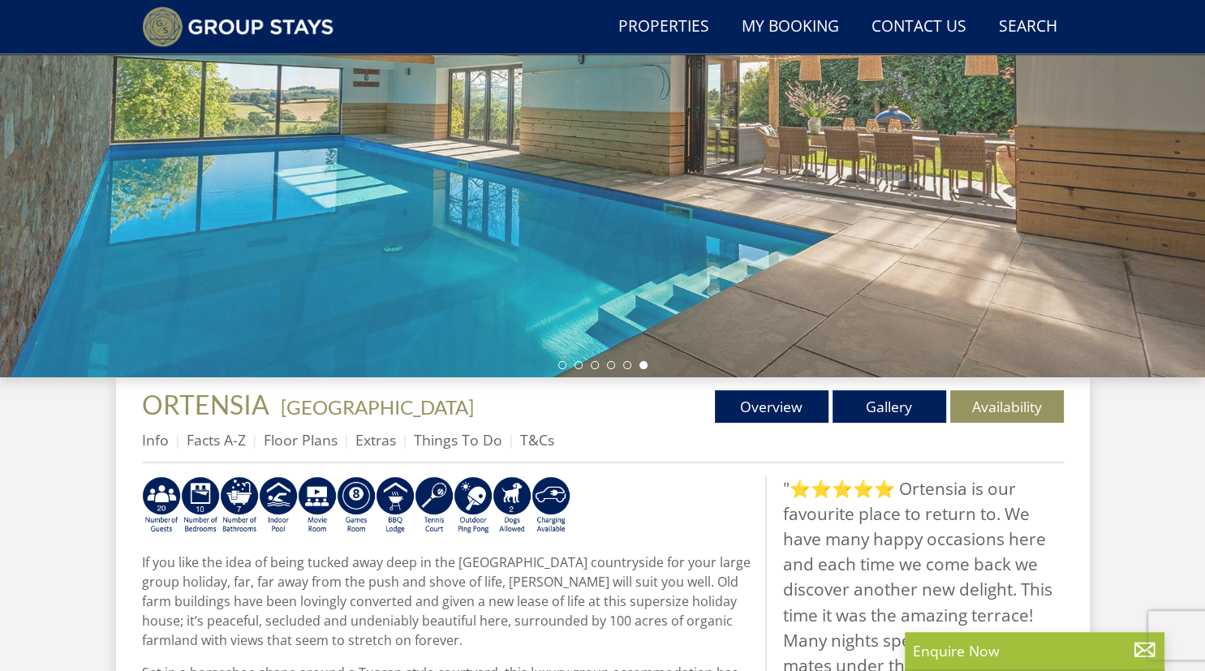
scroll to position [297, 0]
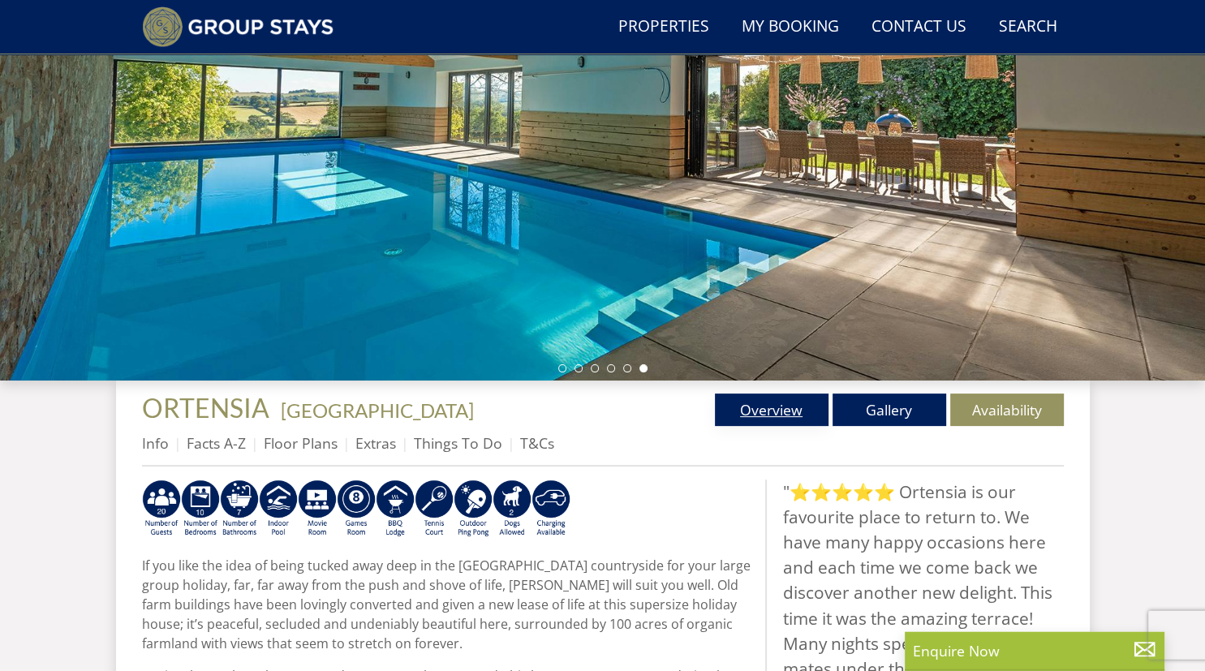
click at [774, 400] on link "Overview" at bounding box center [772, 410] width 114 height 32
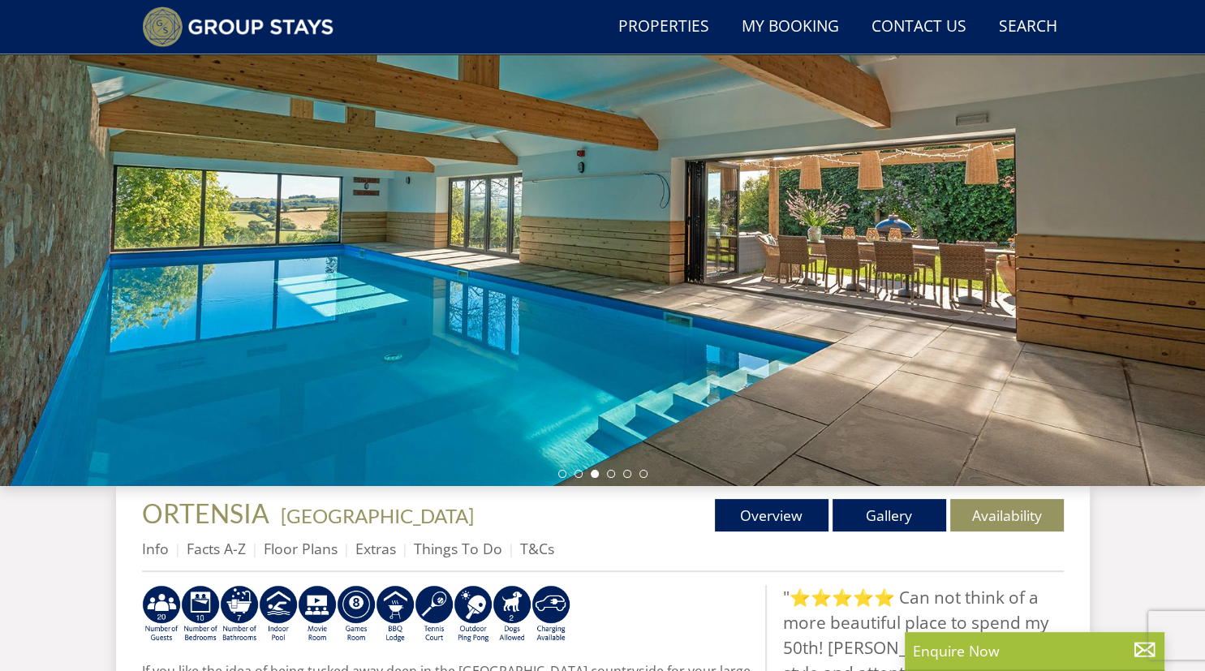
scroll to position [190, 0]
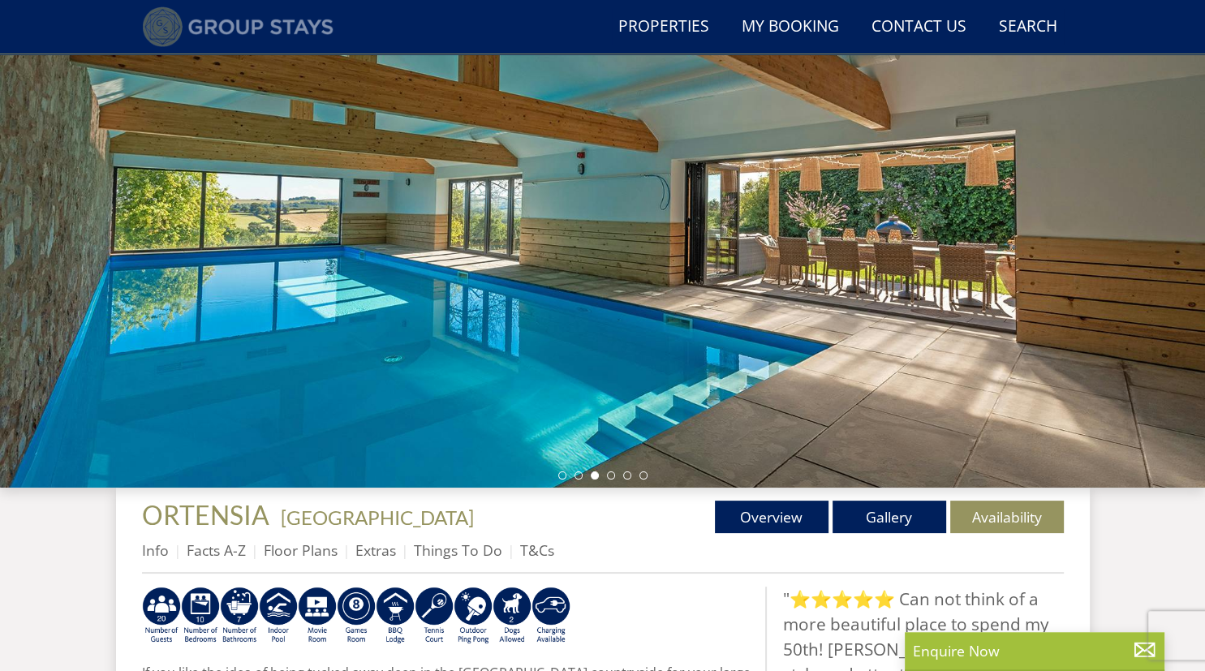
click at [279, 7] on img at bounding box center [238, 26] width 192 height 41
